Goal: Information Seeking & Learning: Stay updated

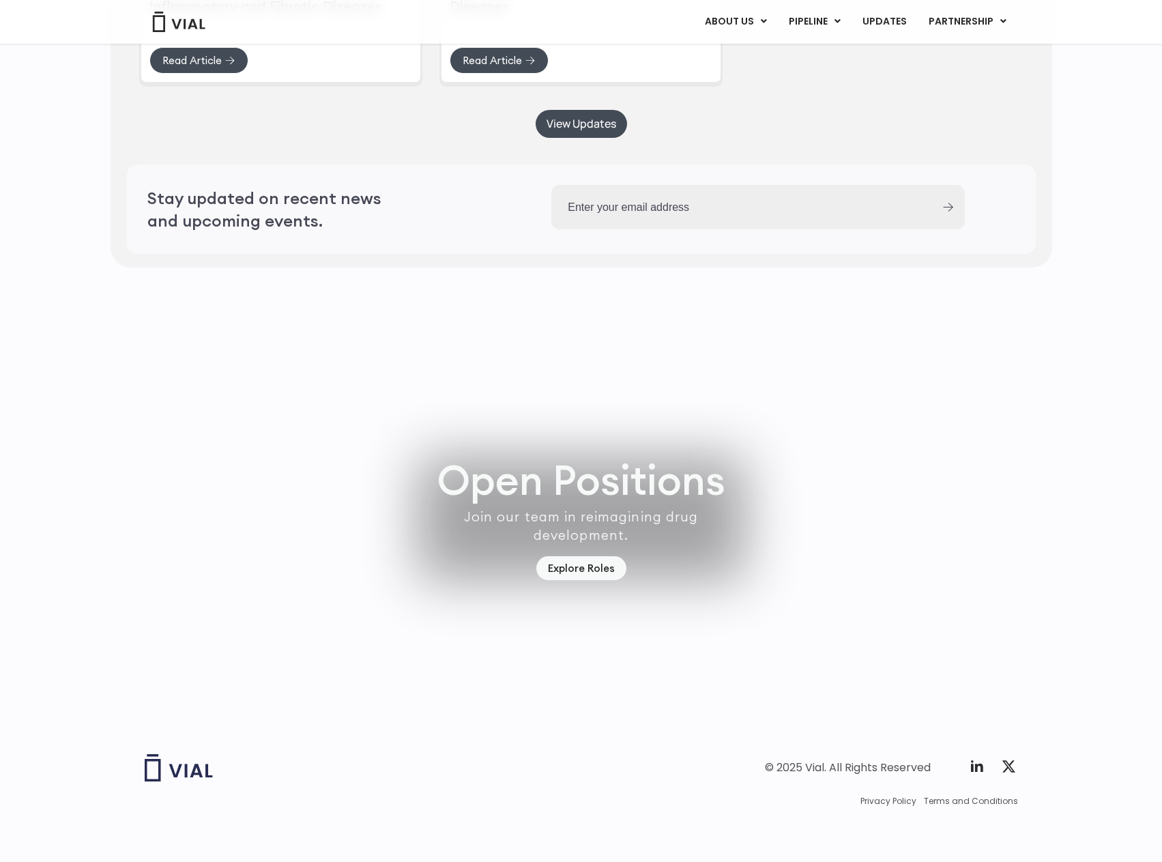
scroll to position [3543, 0]
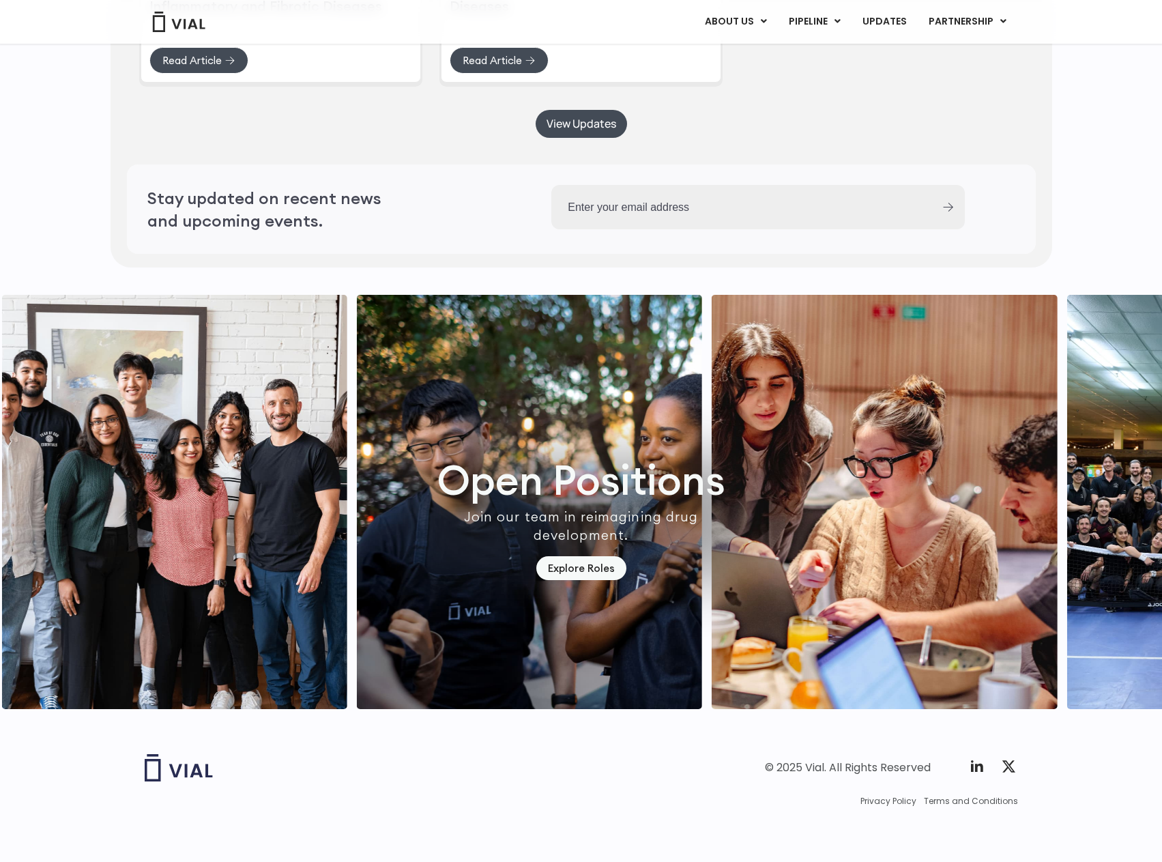
click at [958, 747] on footer "© 2025 Vial. All Rights Reserved Twitter X Logo Privacy Policy Terms and Condit…" at bounding box center [581, 795] width 1162 height 132
click at [975, 760] on icon at bounding box center [977, 766] width 16 height 16
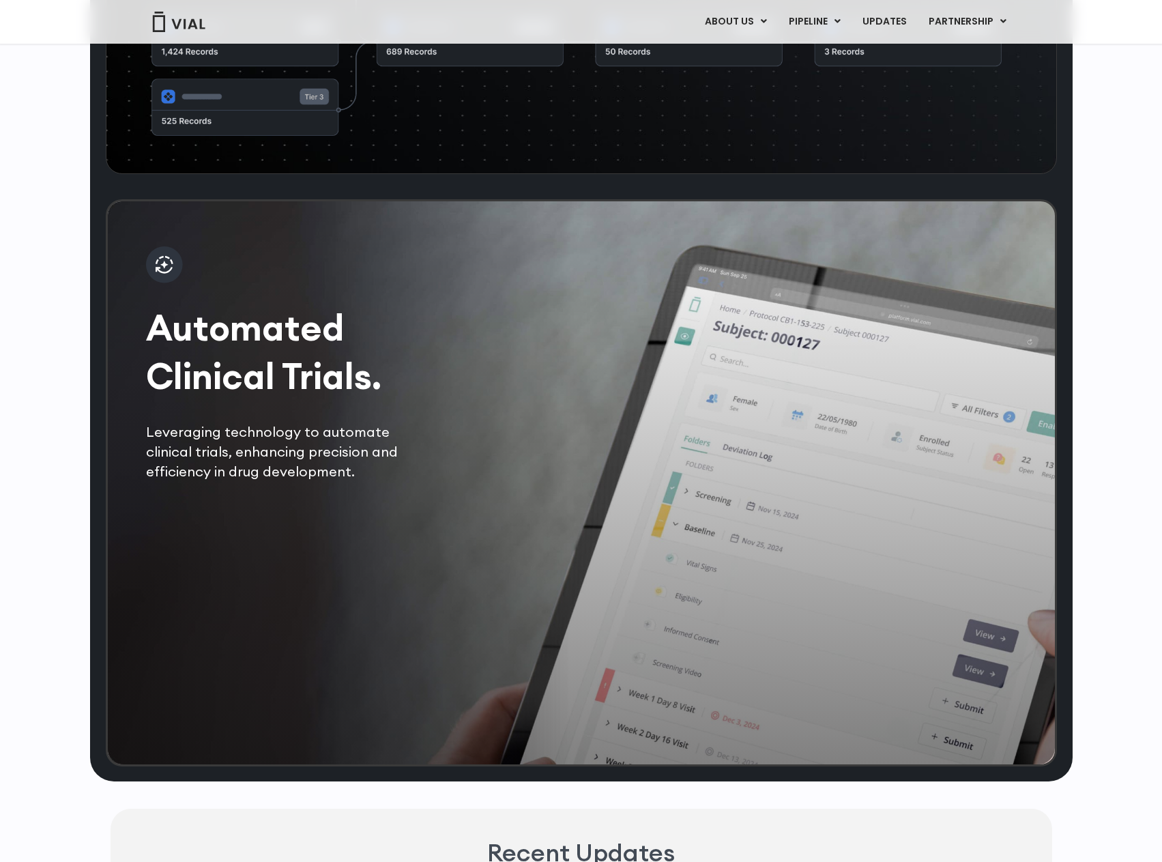
scroll to position [2315, 0]
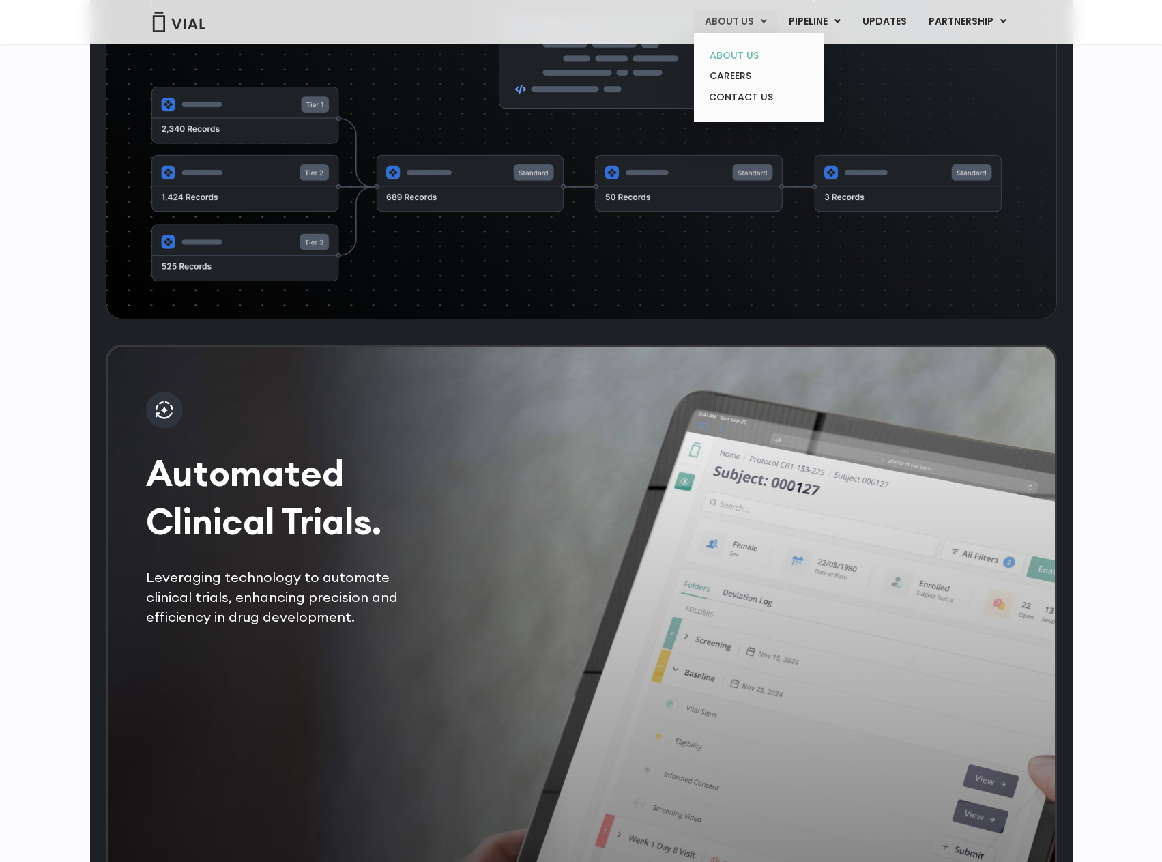
click at [732, 56] on link "ABOUT US" at bounding box center [758, 55] width 119 height 21
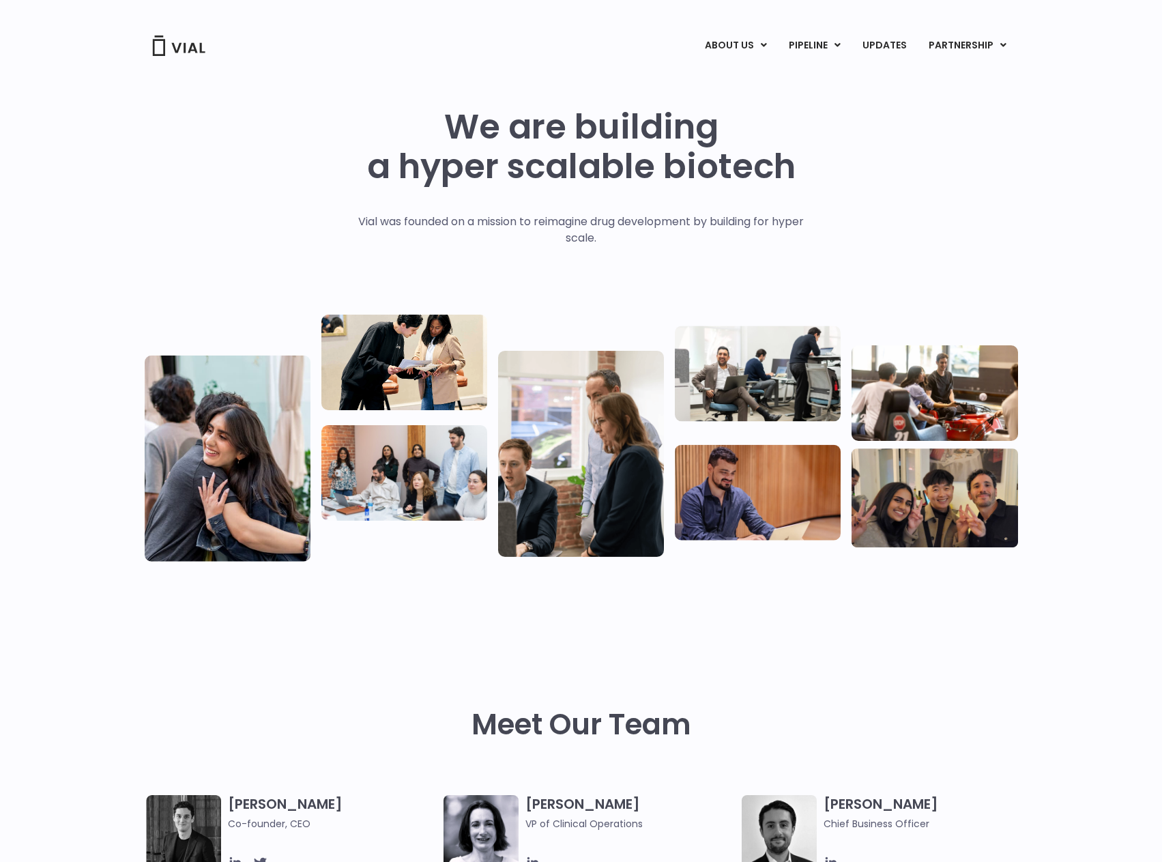
click at [186, 53] on img at bounding box center [178, 45] width 55 height 20
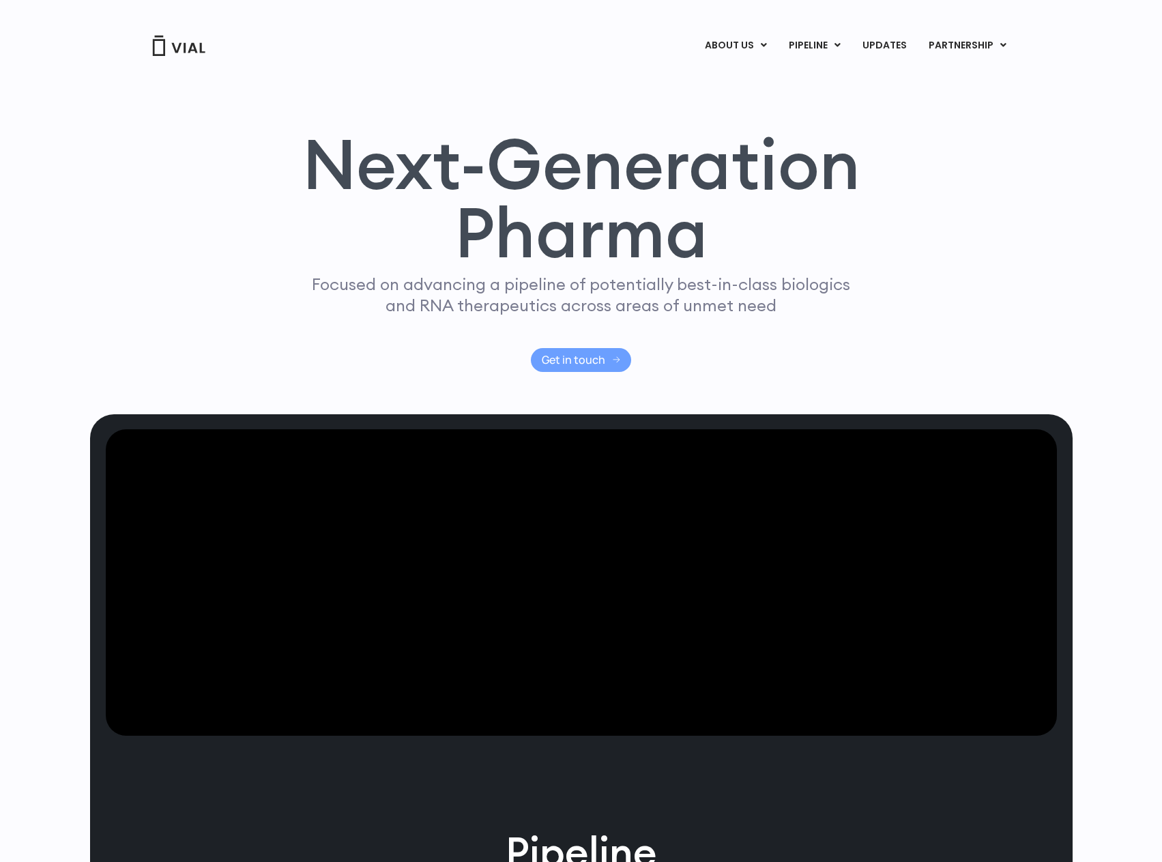
click at [606, 358] on span "Get in touch" at bounding box center [581, 360] width 78 height 10
click at [746, 76] on link "ABOUT US" at bounding box center [758, 79] width 119 height 21
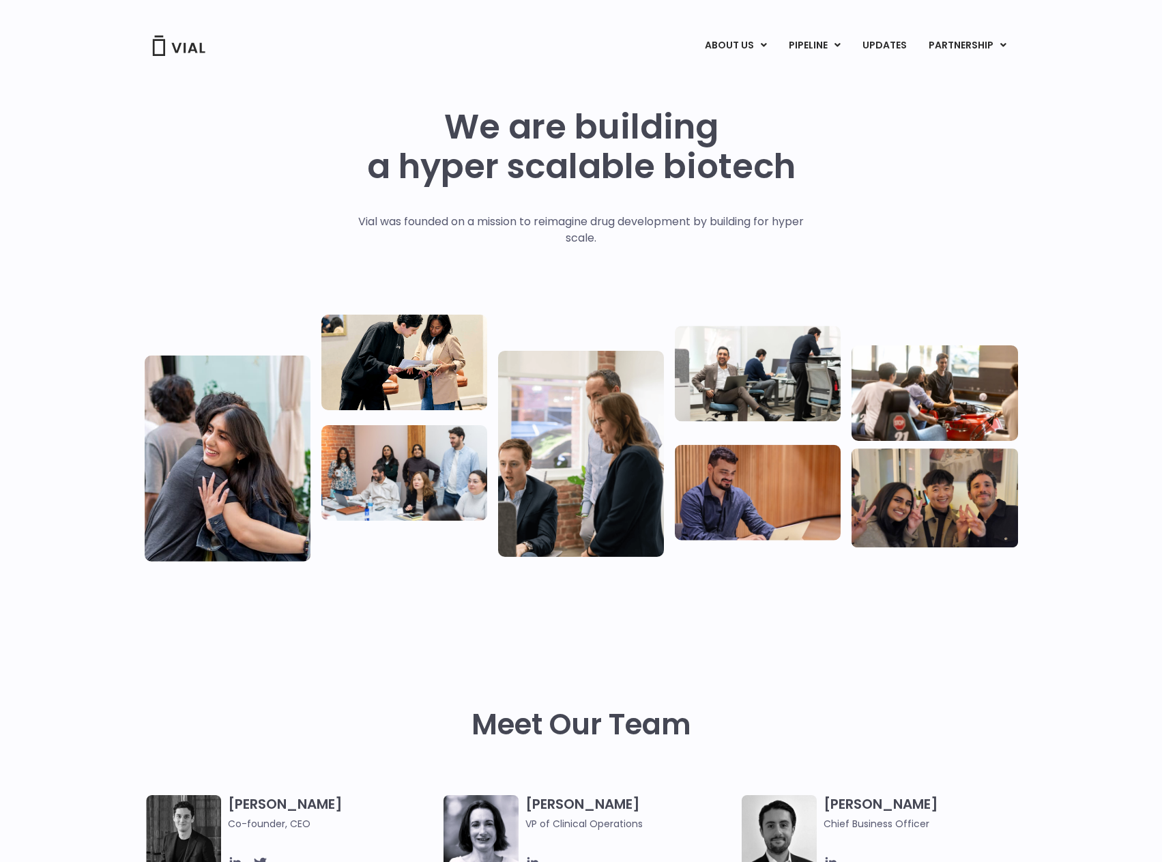
click at [186, 50] on img at bounding box center [178, 45] width 55 height 20
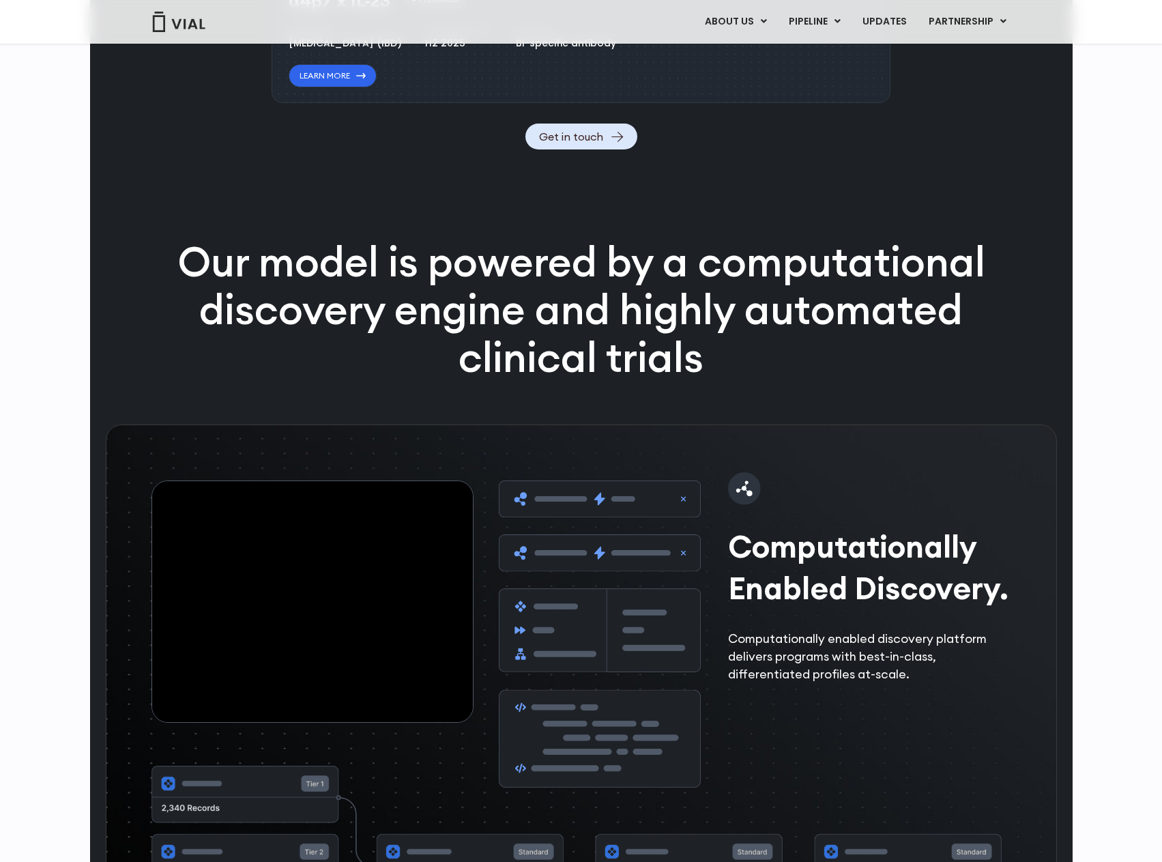
scroll to position [1637, 0]
click at [1160, 426] on div "Pipeline TL1A HLE Phase I VIAL-TL1A-HLE has started a phase 1 trial and remains…" at bounding box center [581, 191] width 1162 height 2828
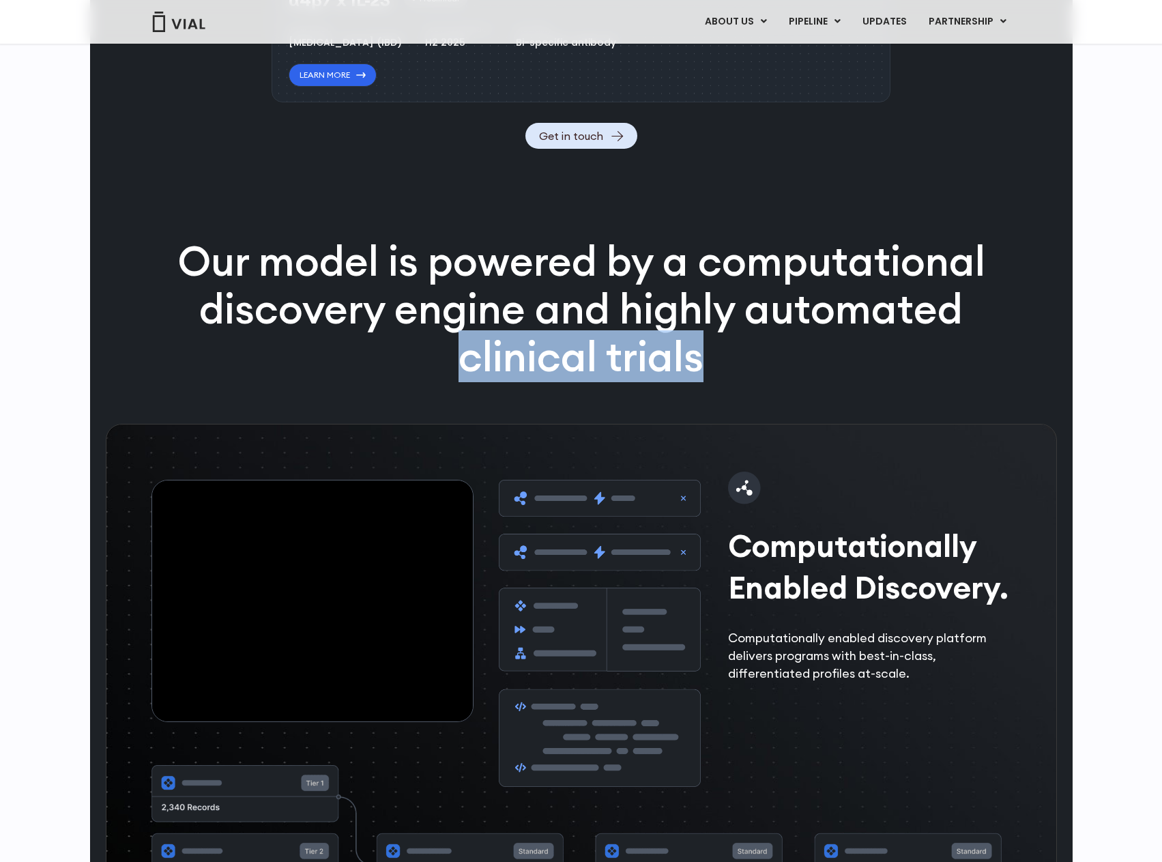
drag, startPoint x: 1156, startPoint y: 364, endPoint x: 1156, endPoint y: 426, distance: 61.4
click at [1156, 426] on div "Pipeline TL1A HLE Phase I VIAL-TL1A-HLE has started a phase 1 trial and remains…" at bounding box center [581, 191] width 1162 height 2828
click at [1127, 386] on div "Pipeline TL1A HLE Phase I VIAL-TL1A-HLE has started a phase 1 trial and remains…" at bounding box center [581, 191] width 1162 height 2828
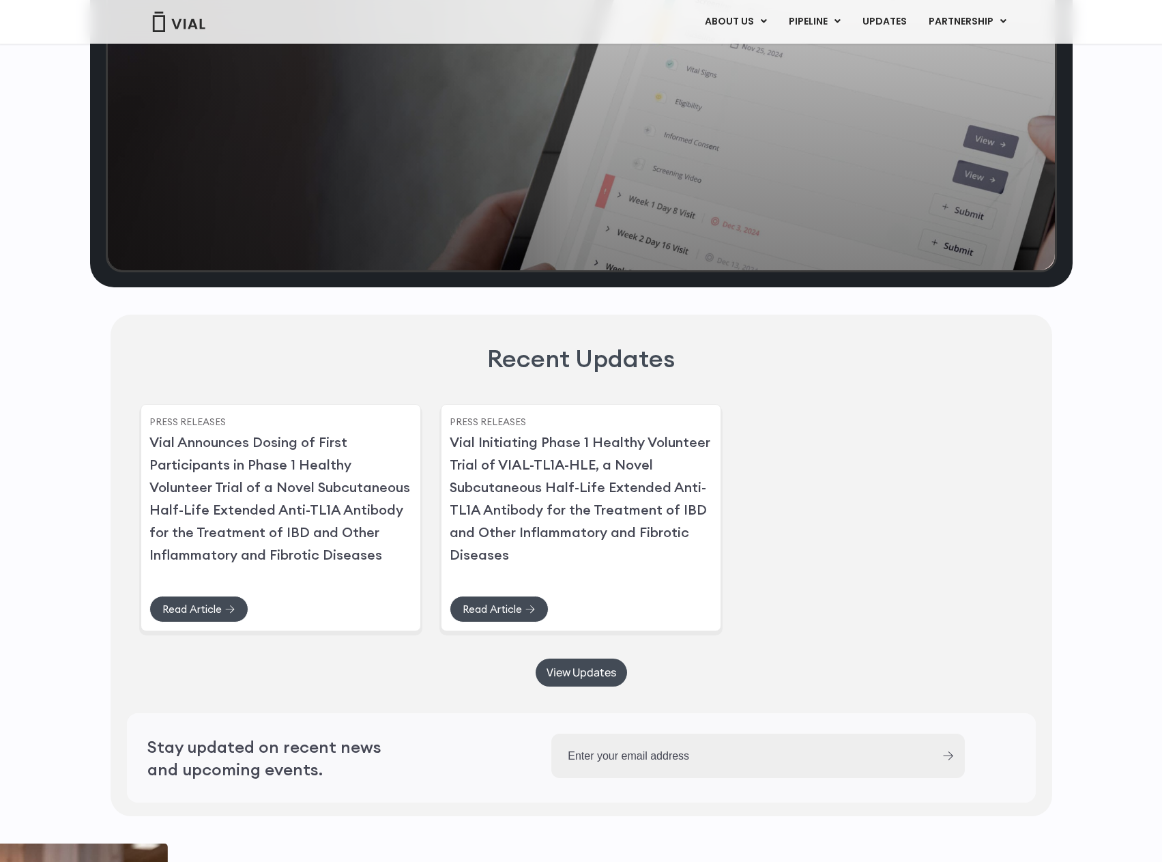
scroll to position [2991, 0]
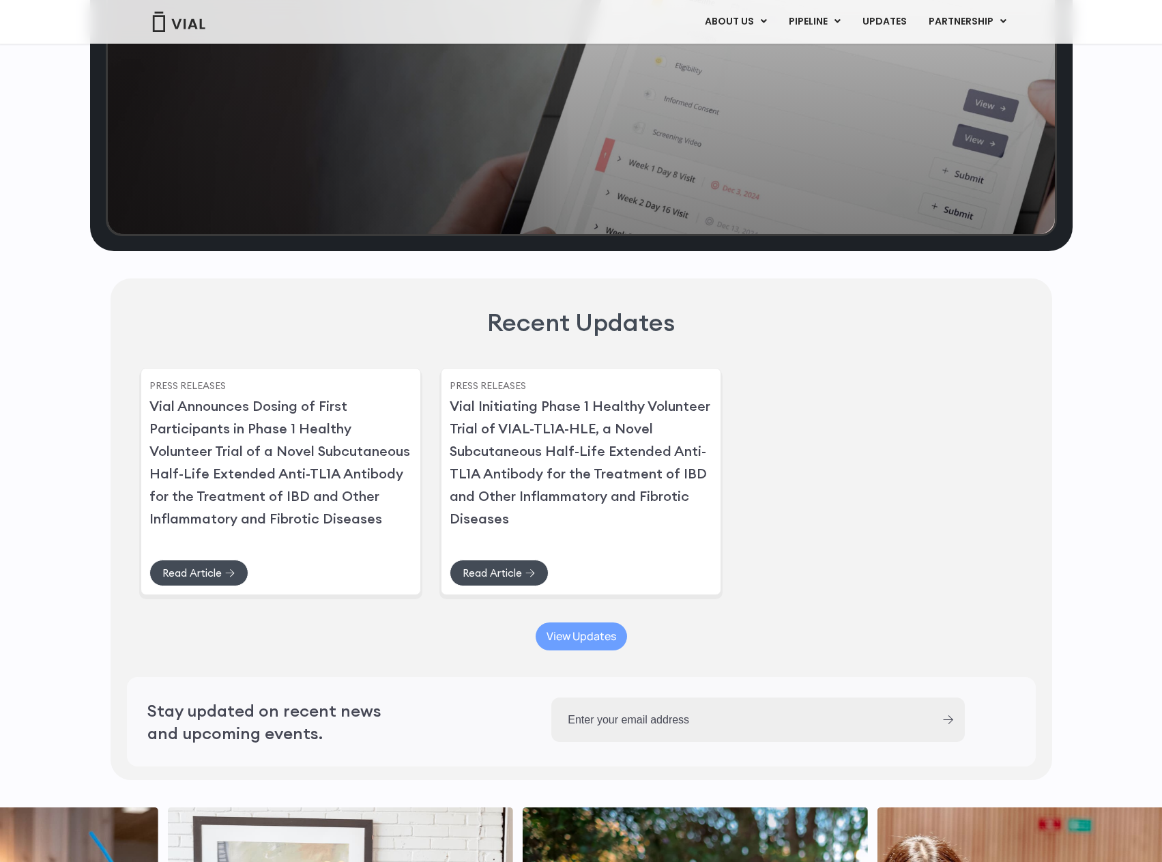
click at [591, 650] on link "View Updates" at bounding box center [580, 636] width 91 height 28
click at [593, 641] on span "View Updates" at bounding box center [581, 636] width 70 height 10
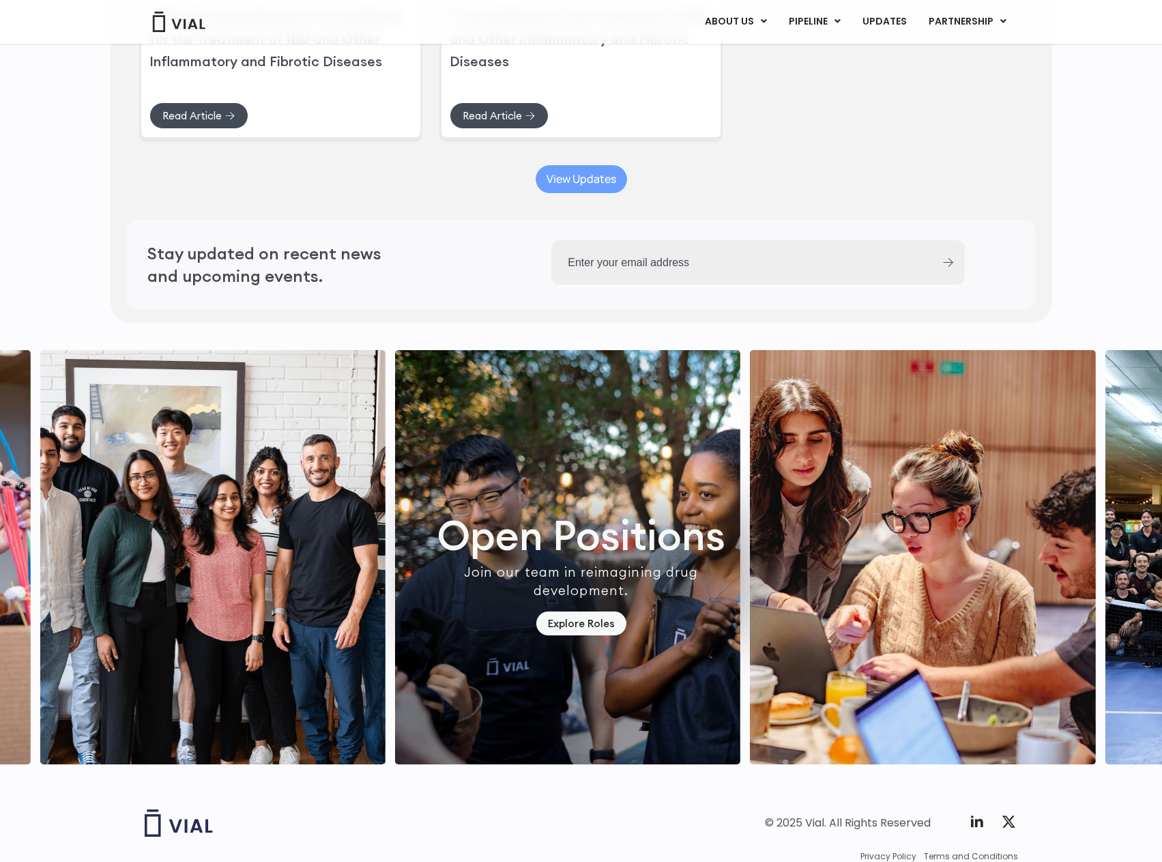
scroll to position [3543, 0]
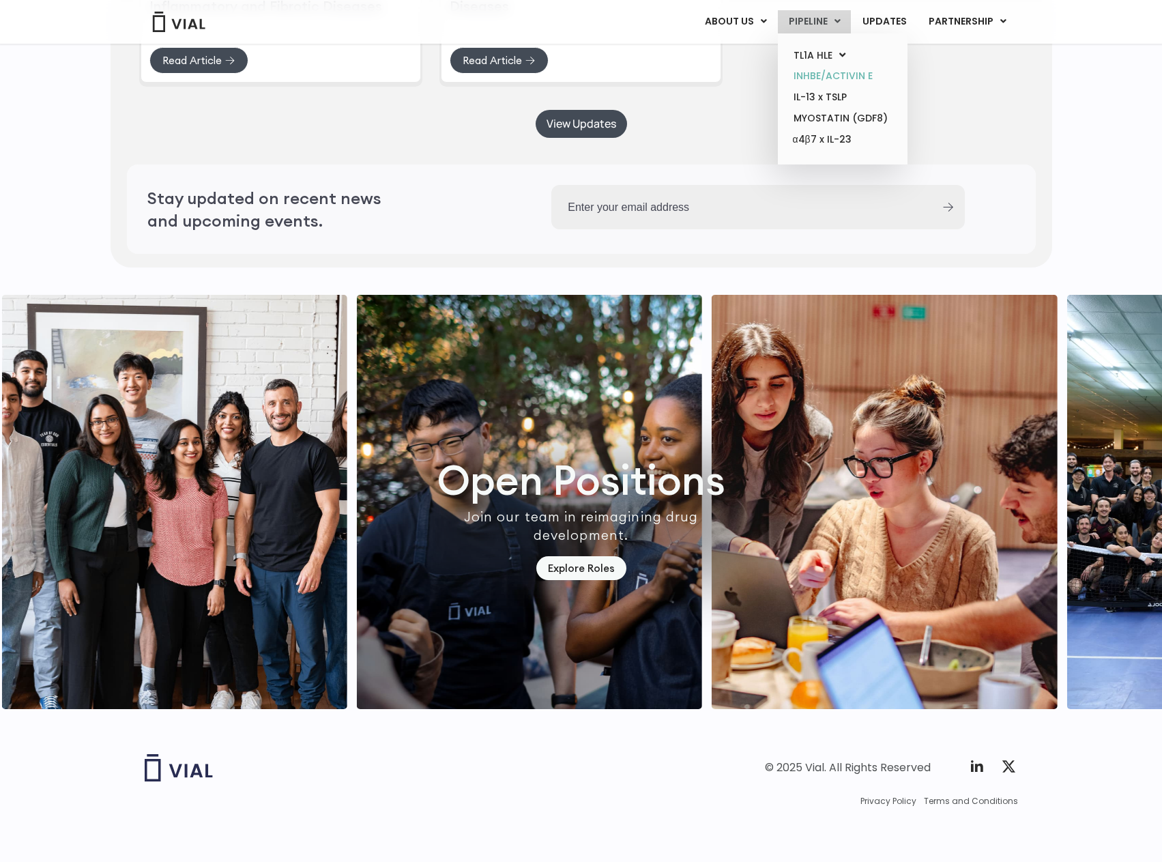
click at [812, 67] on link "INHBE/ACTIVIN E" at bounding box center [841, 75] width 119 height 21
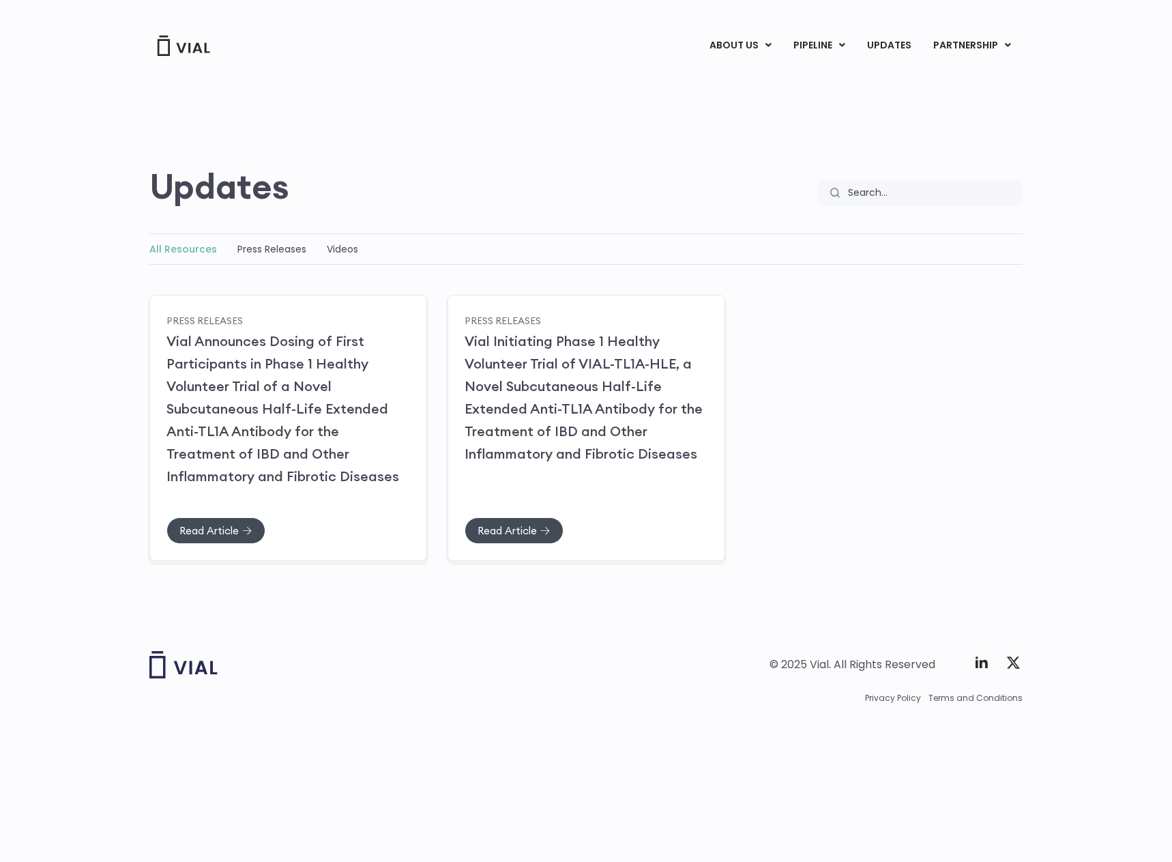
click at [179, 55] on img at bounding box center [183, 45] width 55 height 20
click at [242, 531] on icon at bounding box center [247, 531] width 10 height 10
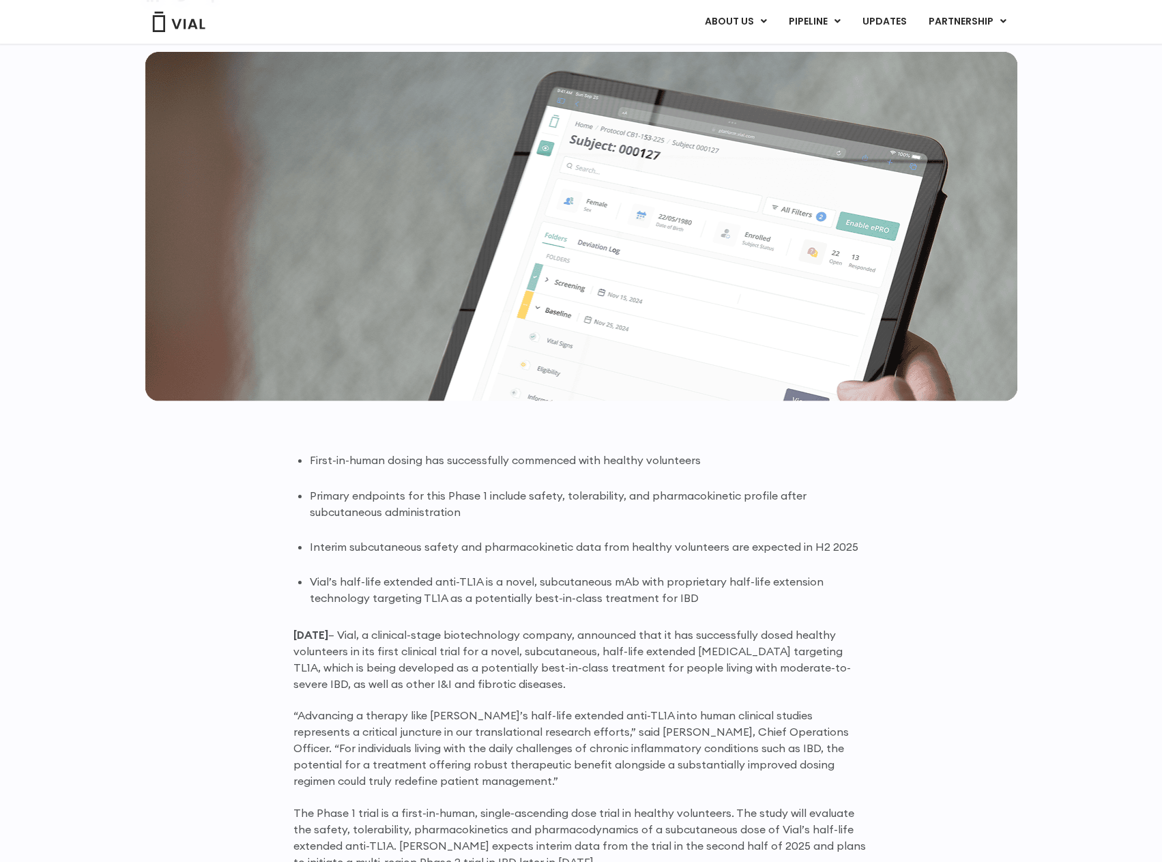
scroll to position [478, 0]
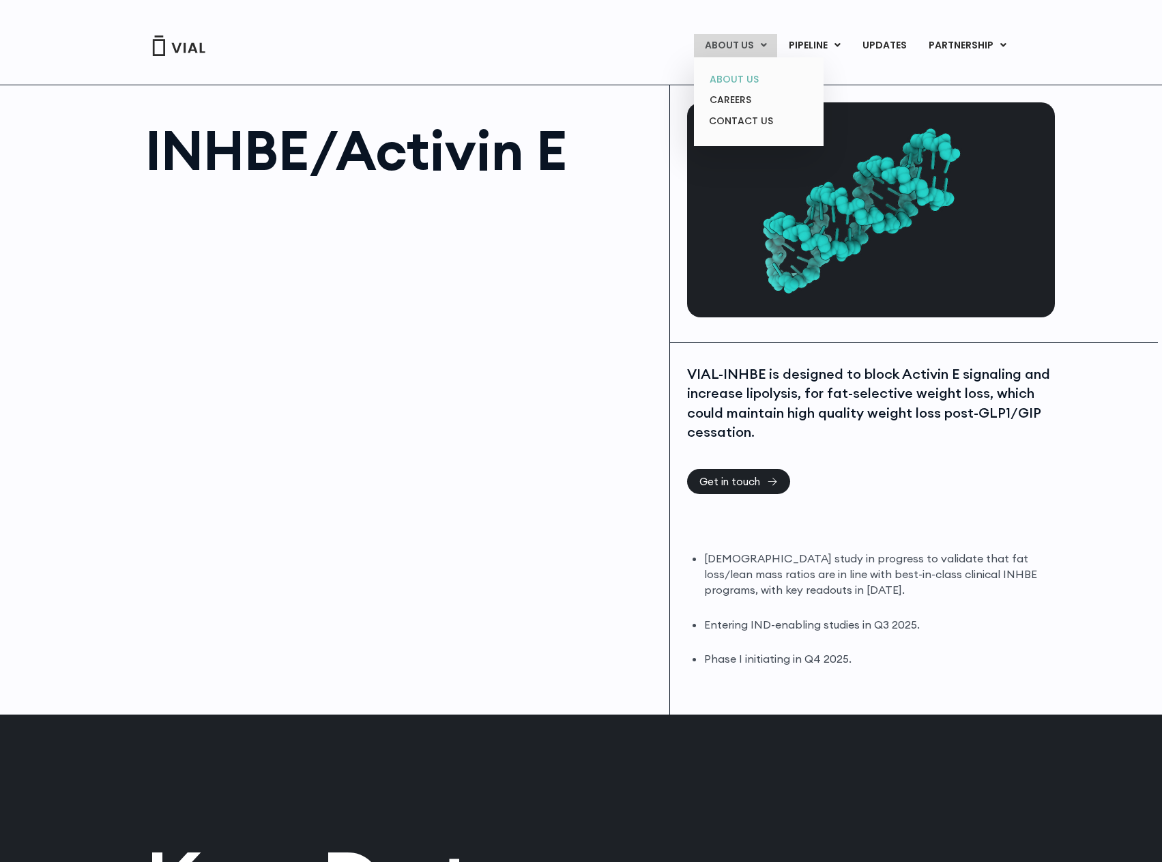
click at [727, 80] on link "ABOUT US" at bounding box center [758, 79] width 119 height 21
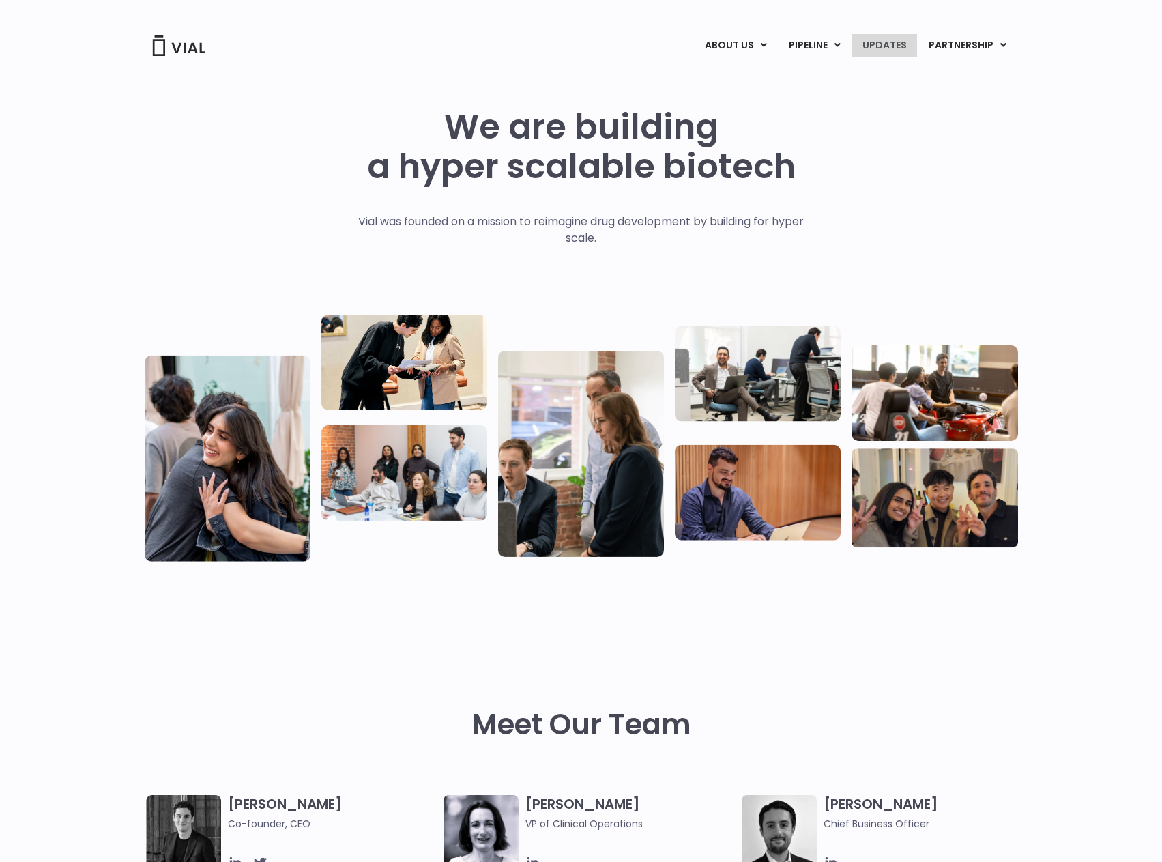
click at [874, 46] on link "UPDATES" at bounding box center [883, 45] width 65 height 23
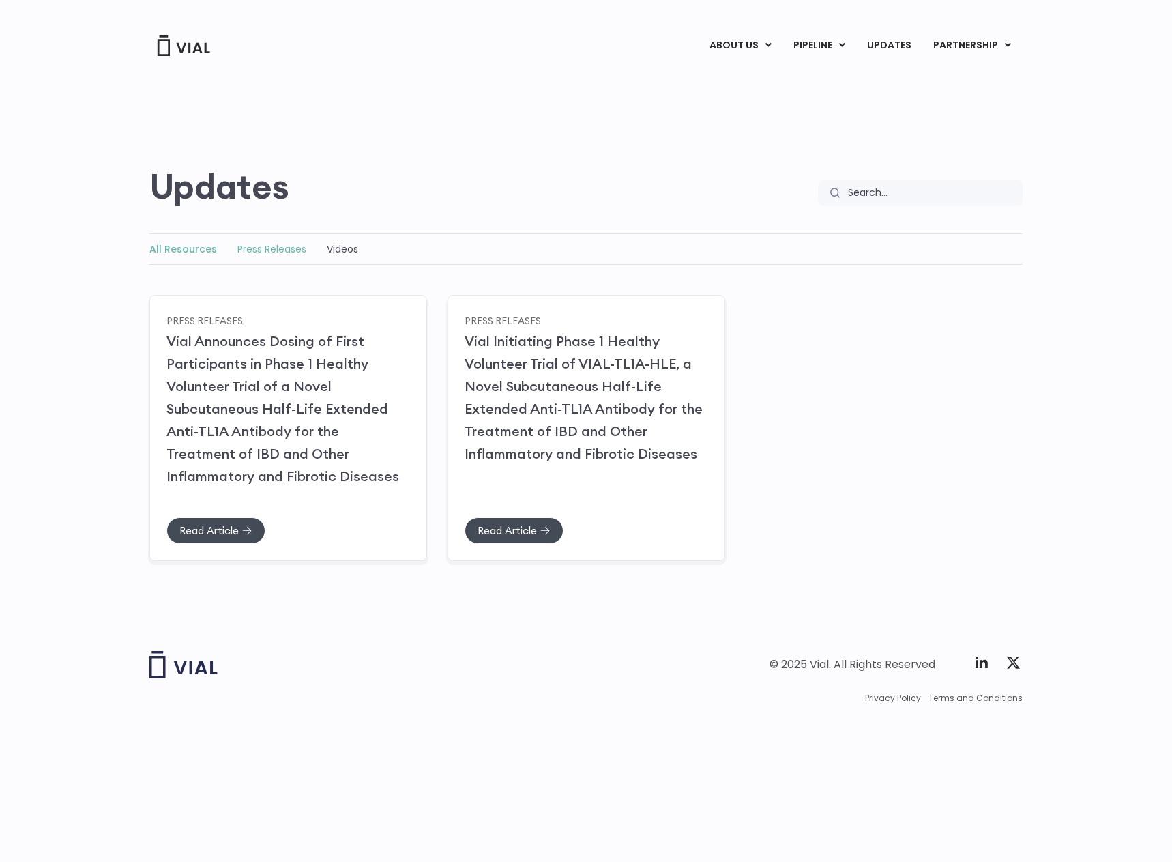
click at [280, 247] on link "Press Releases" at bounding box center [271, 249] width 69 height 14
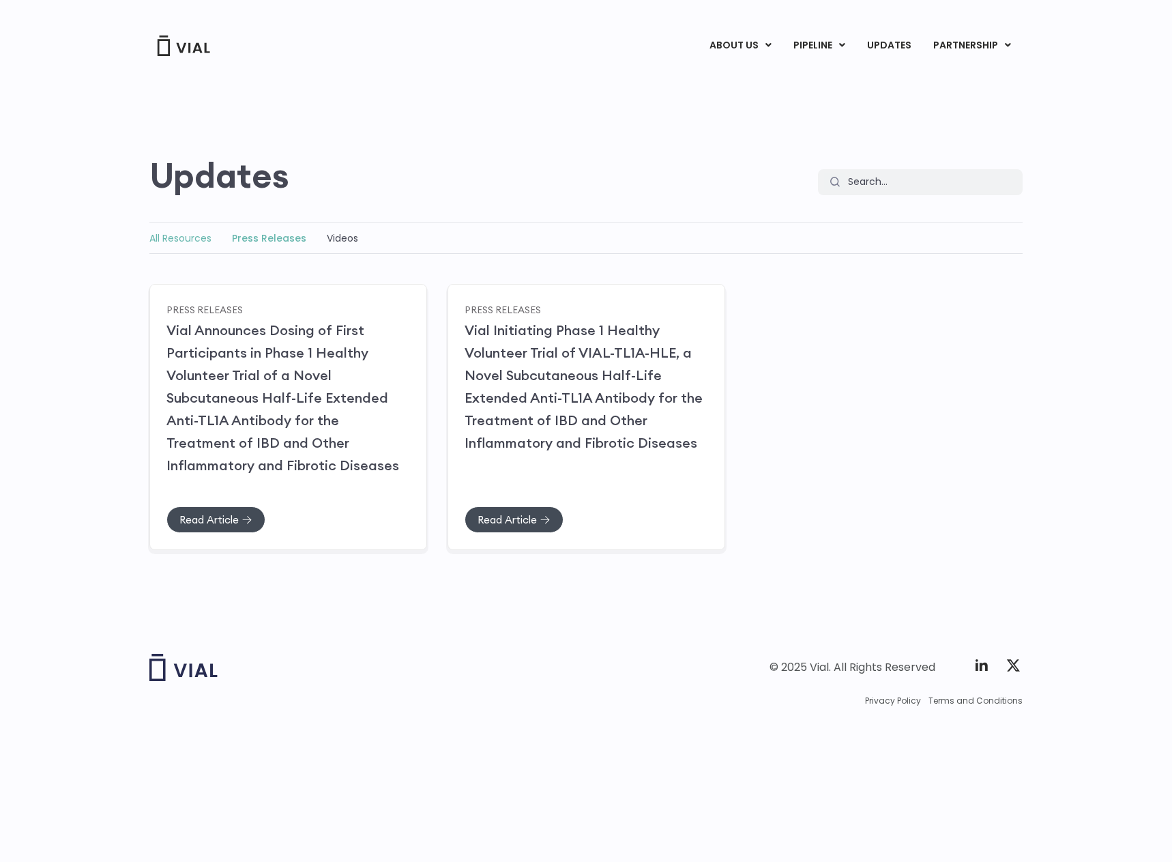
click at [185, 241] on link "All Resources" at bounding box center [180, 238] width 62 height 14
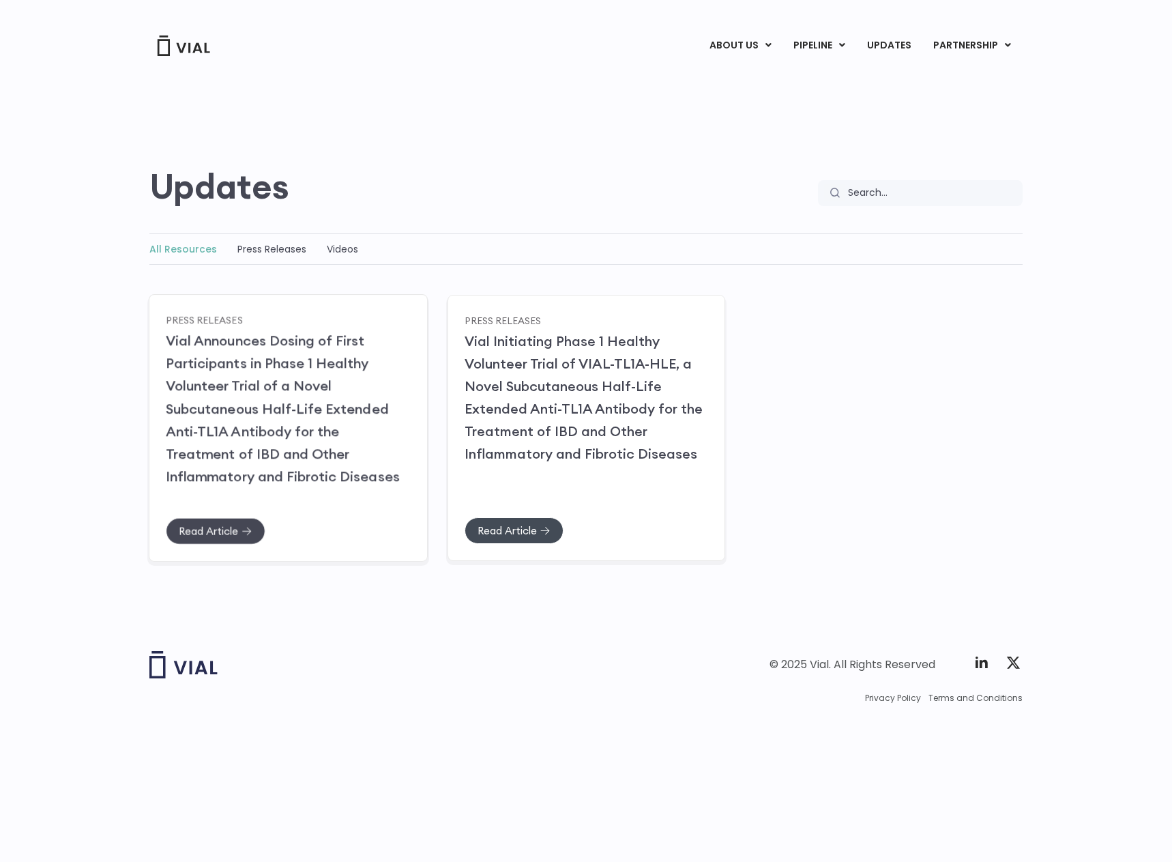
click at [218, 525] on span "Read Article" at bounding box center [208, 530] width 59 height 10
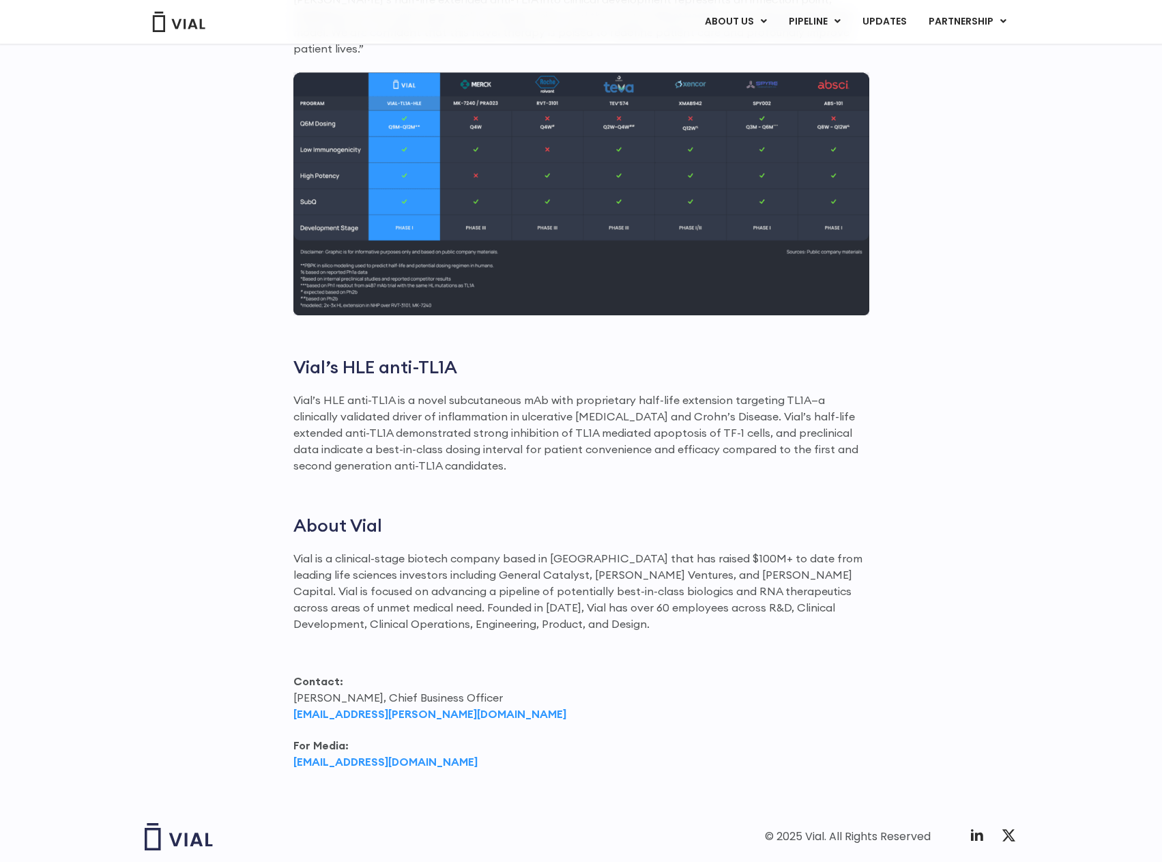
scroll to position [1385, 0]
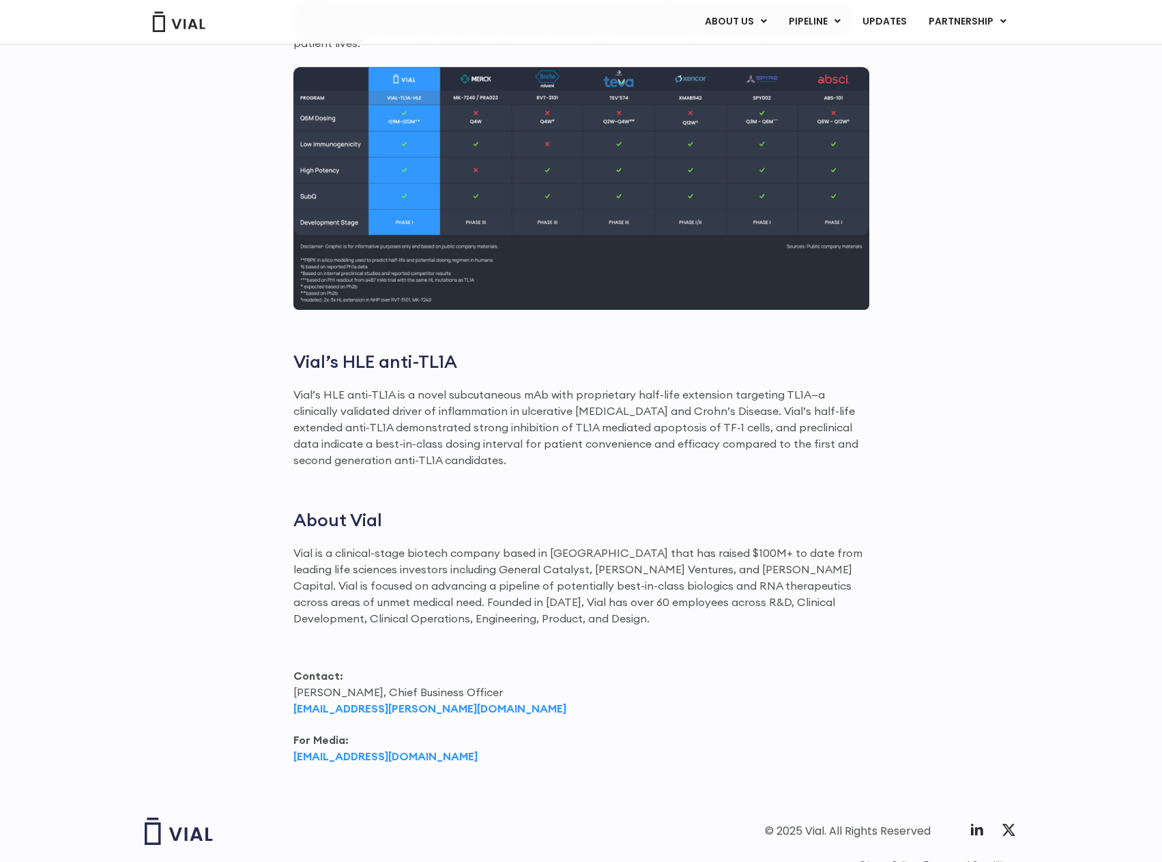
click at [200, 31] on img at bounding box center [178, 22] width 55 height 20
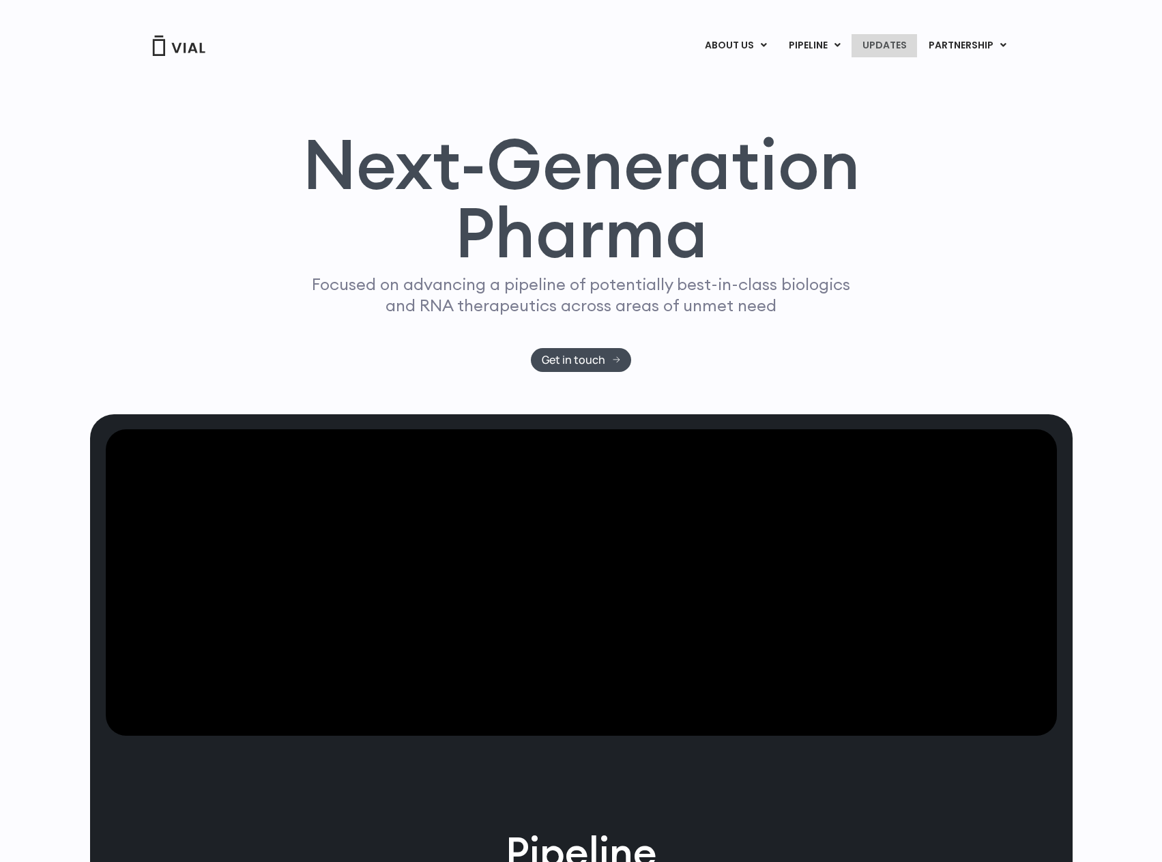
click at [907, 49] on link "UPDATES" at bounding box center [883, 45] width 65 height 23
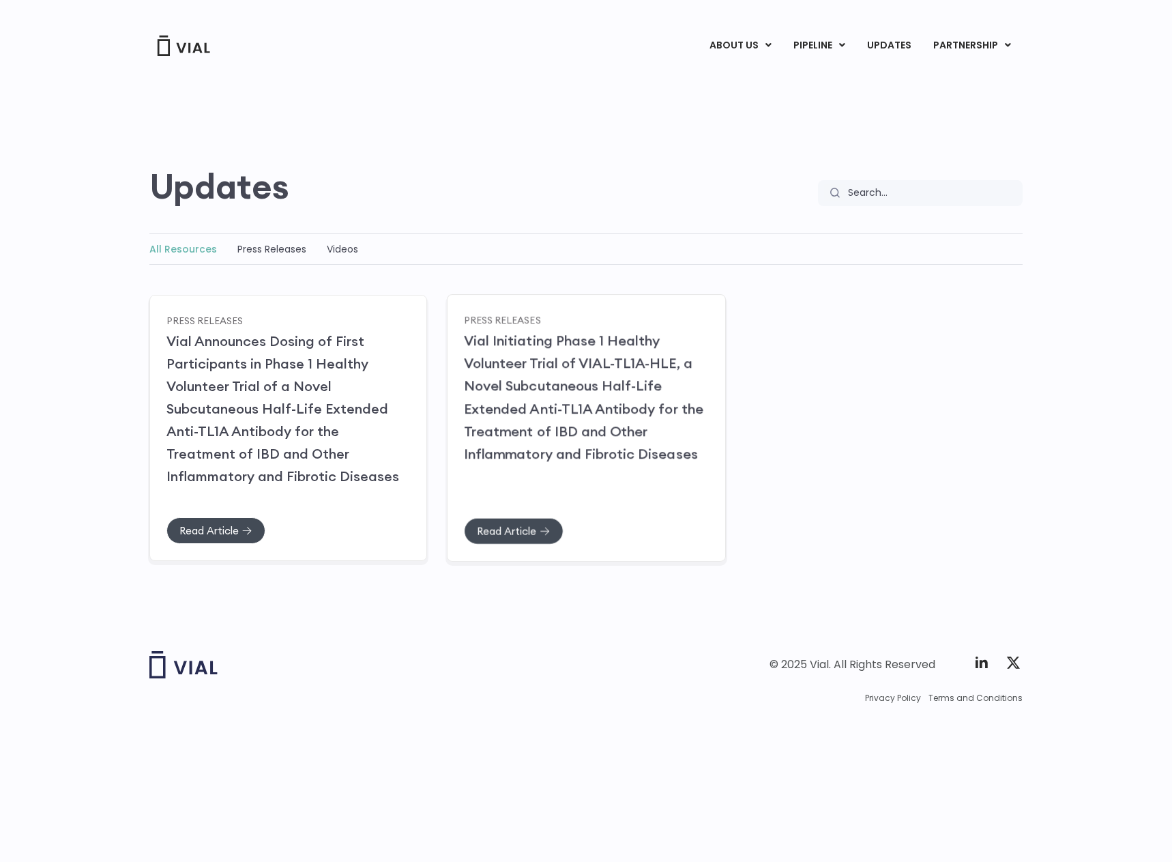
click at [451, 519] on div "Press Releases Vial Initiating Phase 1 Healthy Volunteer Trial of VIAL-TL1A-HLE…" at bounding box center [586, 427] width 279 height 267
click at [509, 510] on div "Read Article" at bounding box center [586, 517] width 244 height 53
click at [512, 527] on span "Read Article" at bounding box center [506, 530] width 59 height 10
click at [255, 414] on link "Vial Announces Dosing of First Participants in Phase 1 Healthy Volunteer Trial …" at bounding box center [283, 408] width 234 height 153
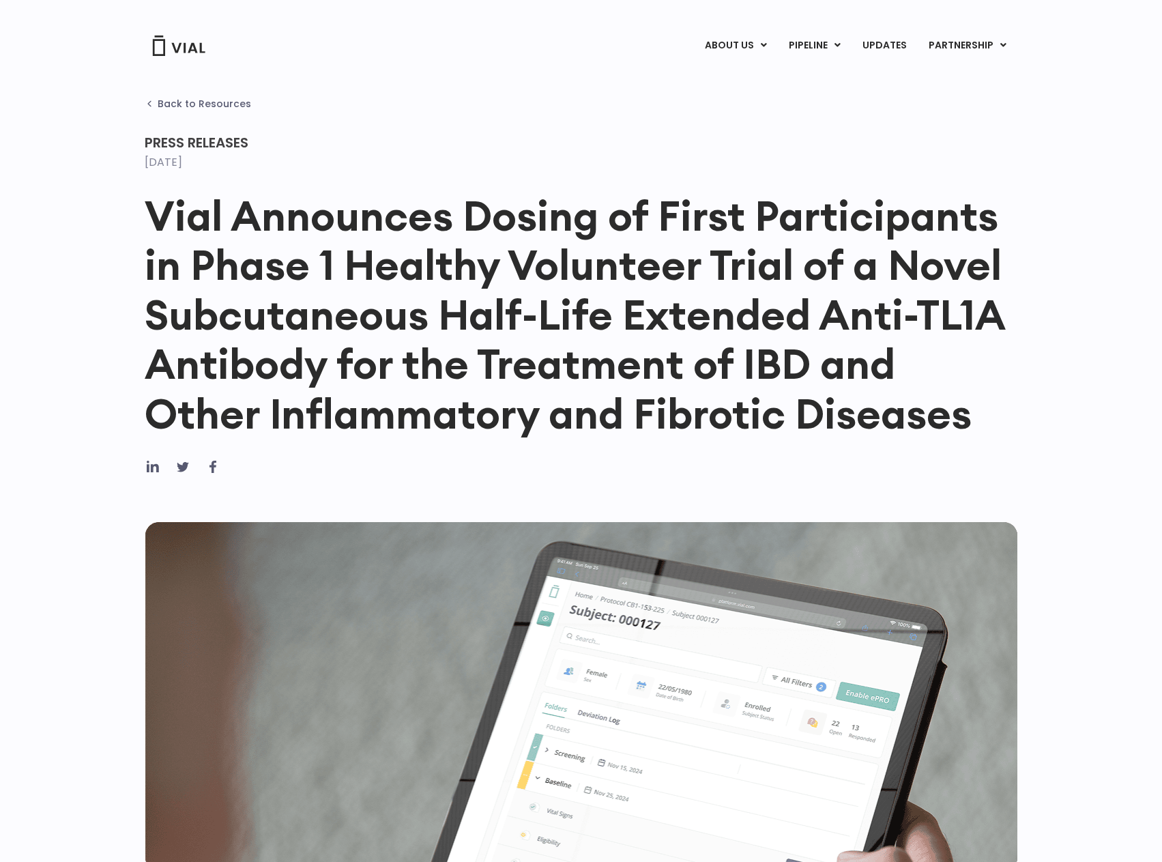
click at [168, 101] on span "Back to Resources" at bounding box center [204, 103] width 93 height 11
